Goal: Information Seeking & Learning: Learn about a topic

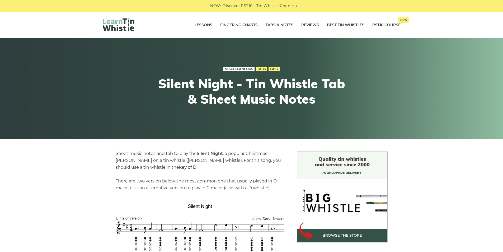
click at [235, 69] on link "Miscellaneous" at bounding box center [239, 69] width 31 height 4
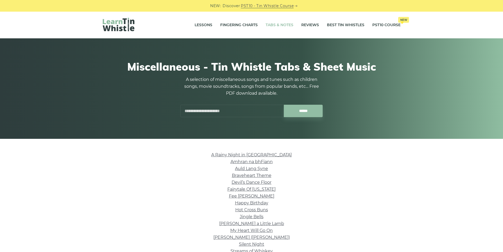
click at [276, 25] on link "Tabs & Notes" at bounding box center [280, 24] width 28 height 13
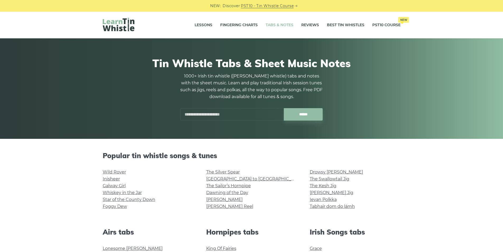
click at [110, 28] on img at bounding box center [119, 24] width 32 height 13
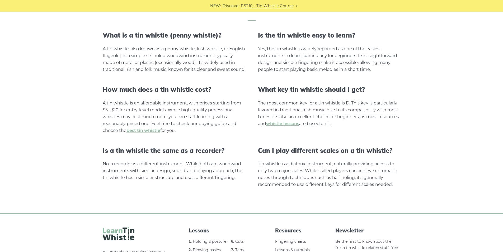
scroll to position [1042, 0]
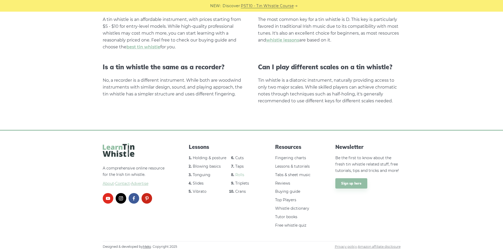
click at [240, 175] on link "Rolls" at bounding box center [239, 174] width 9 height 5
